Goal: Information Seeking & Learning: Learn about a topic

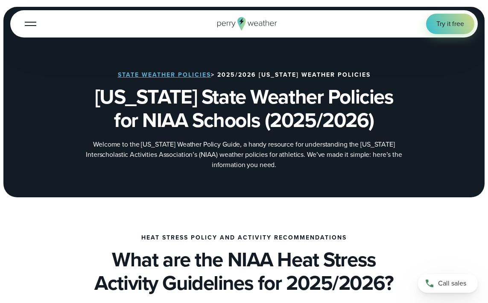
click at [303, 138] on div "State Weather Policies > 2025/2026 [US_STATE] Weather Policies [US_STATE] State…" at bounding box center [243, 121] width 467 height 99
click at [110, 91] on h1 "[US_STATE] State Weather Policies for NIAA Schools (2025/2026)" at bounding box center [243, 108] width 467 height 47
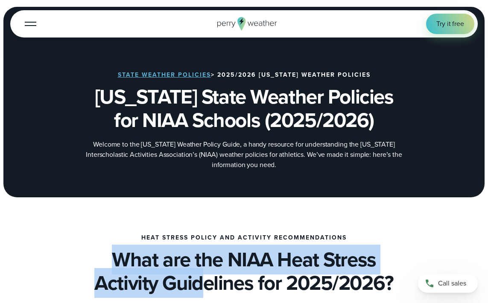
drag, startPoint x: 93, startPoint y: 218, endPoint x: 198, endPoint y: 276, distance: 120.3
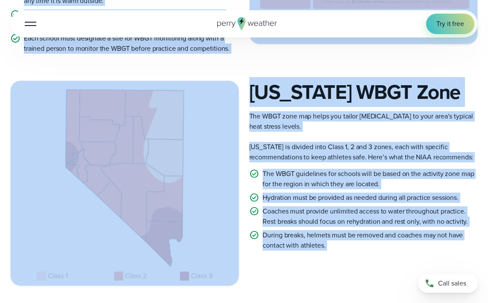
scroll to position [497, 0]
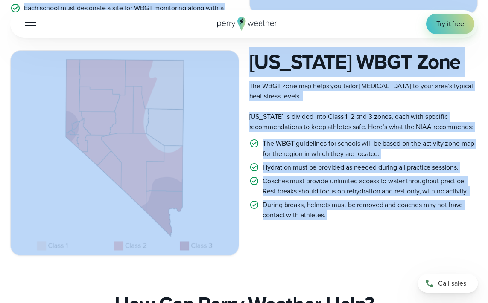
drag, startPoint x: 134, startPoint y: 221, endPoint x: 268, endPoint y: 245, distance: 136.1
copy div "Heat Stress Policy and Activity Recommendations What are the NIAA Heat Stress A…"
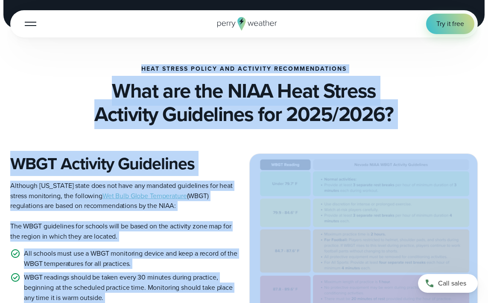
scroll to position [184, 0]
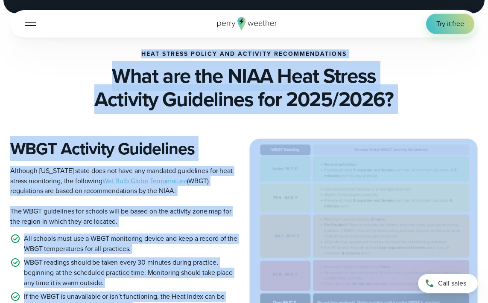
click at [336, 172] on img at bounding box center [364, 232] width 228 height 187
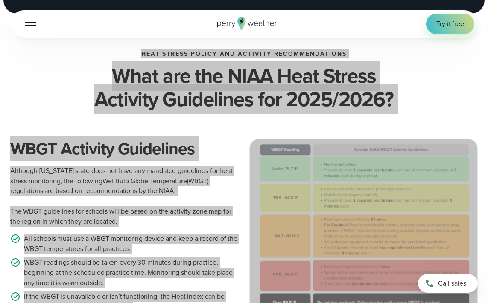
drag, startPoint x: 254, startPoint y: 131, endPoint x: -6, endPoint y: 131, distance: 259.9
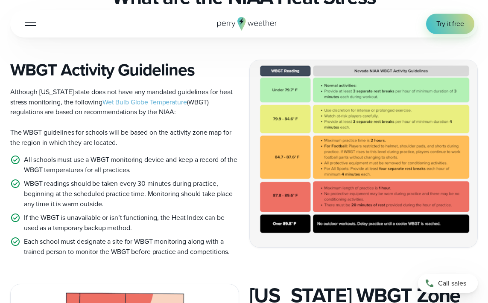
scroll to position [265, 0]
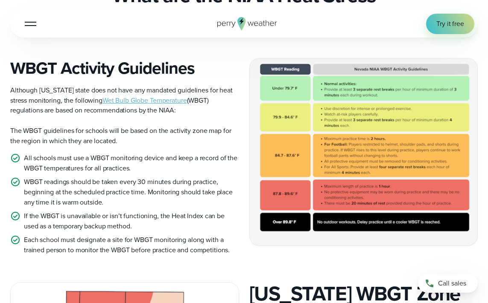
click at [362, 92] on img at bounding box center [364, 151] width 228 height 187
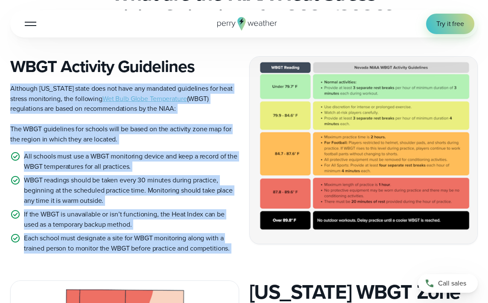
drag, startPoint x: 237, startPoint y: 48, endPoint x: 300, endPoint y: 83, distance: 71.5
click at [300, 83] on div "WBGT Activity Guidelines Although Nevada state does not have any mandated guide…" at bounding box center [243, 155] width 467 height 198
click at [315, 90] on img at bounding box center [364, 150] width 228 height 187
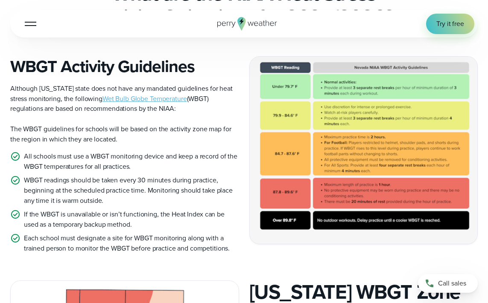
scroll to position [268, 0]
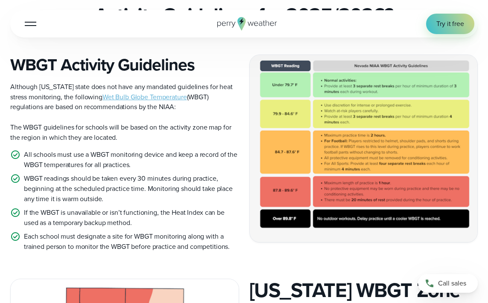
click at [257, 55] on img at bounding box center [364, 148] width 228 height 187
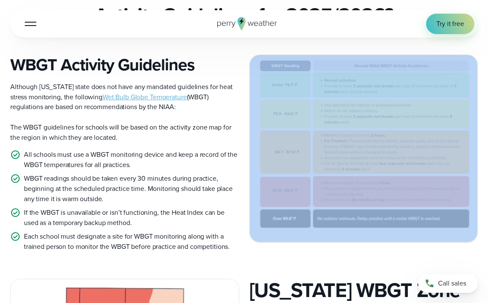
drag, startPoint x: 257, startPoint y: 47, endPoint x: 337, endPoint y: 98, distance: 94.6
click at [337, 98] on img at bounding box center [364, 148] width 228 height 187
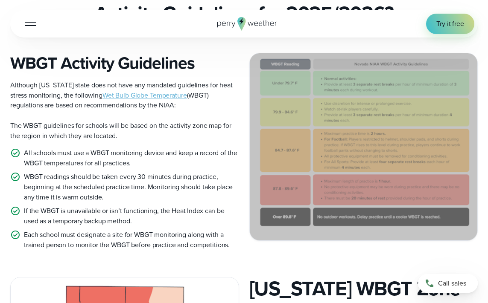
click at [482, 179] on div "WBGT Activity Guidelines Although Nevada state does not have any mandated guide…" at bounding box center [244, 152] width 488 height 198
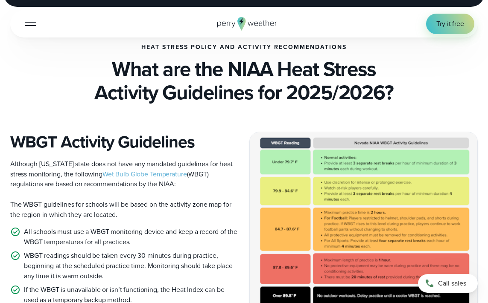
scroll to position [192, 0]
